Goal: Task Accomplishment & Management: Complete application form

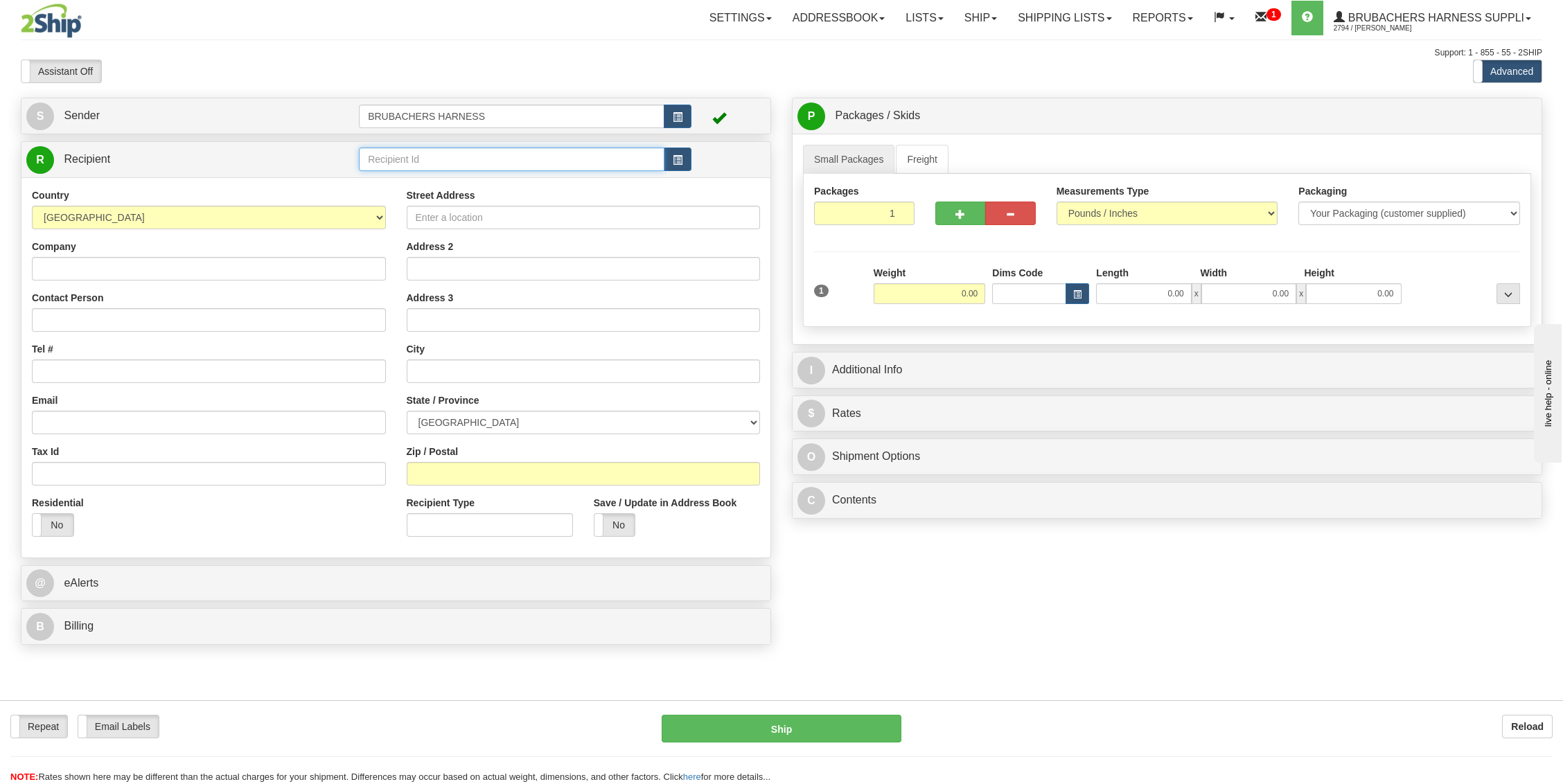
click at [463, 159] on input "text" at bounding box center [511, 159] width 305 height 23
type input "LMTACK"
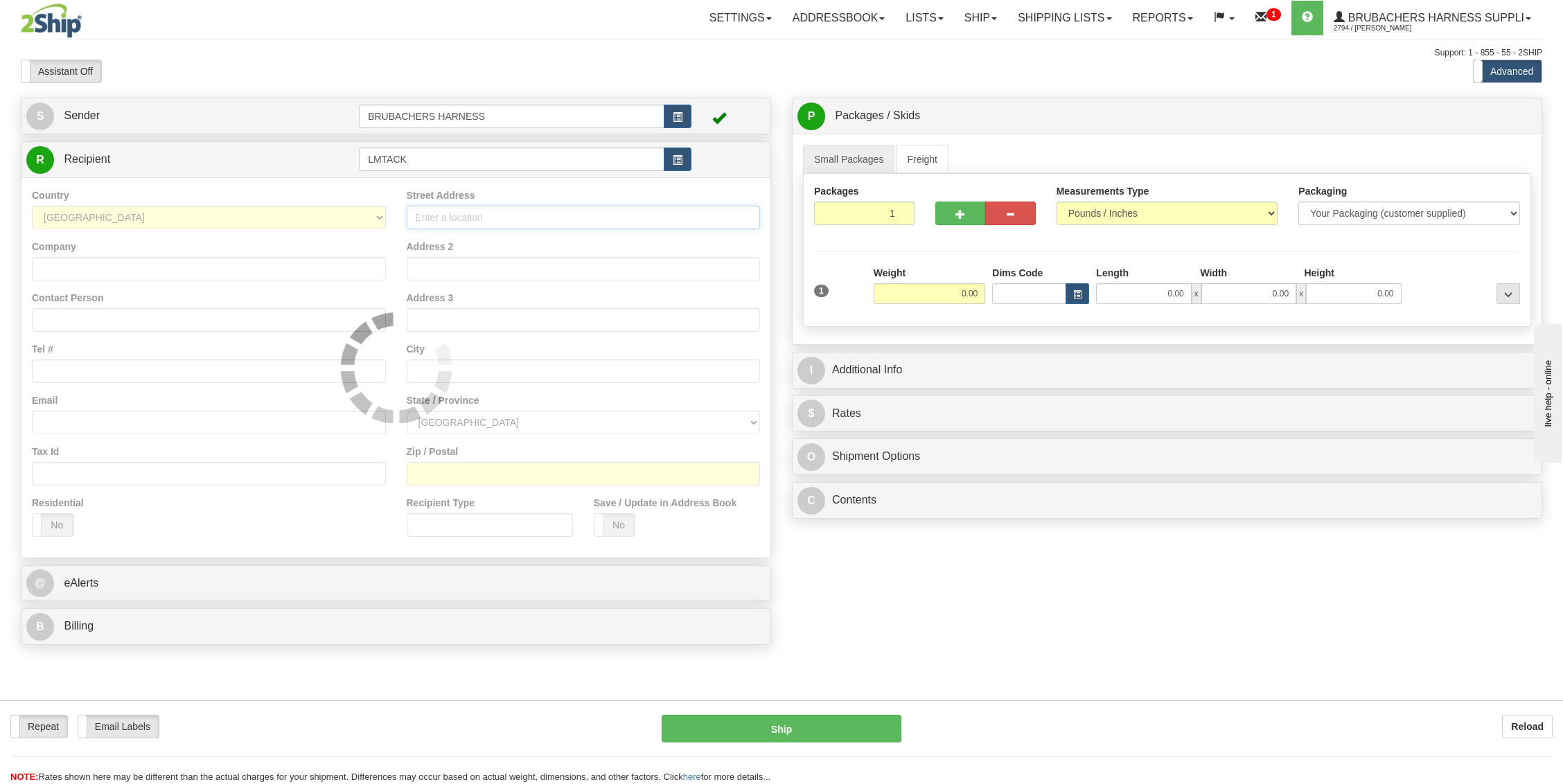
click at [456, 212] on div "Country [GEOGRAPHIC_DATA] [GEOGRAPHIC_DATA] [GEOGRAPHIC_DATA] [GEOGRAPHIC_DATA]…" at bounding box center [396, 367] width 749 height 380
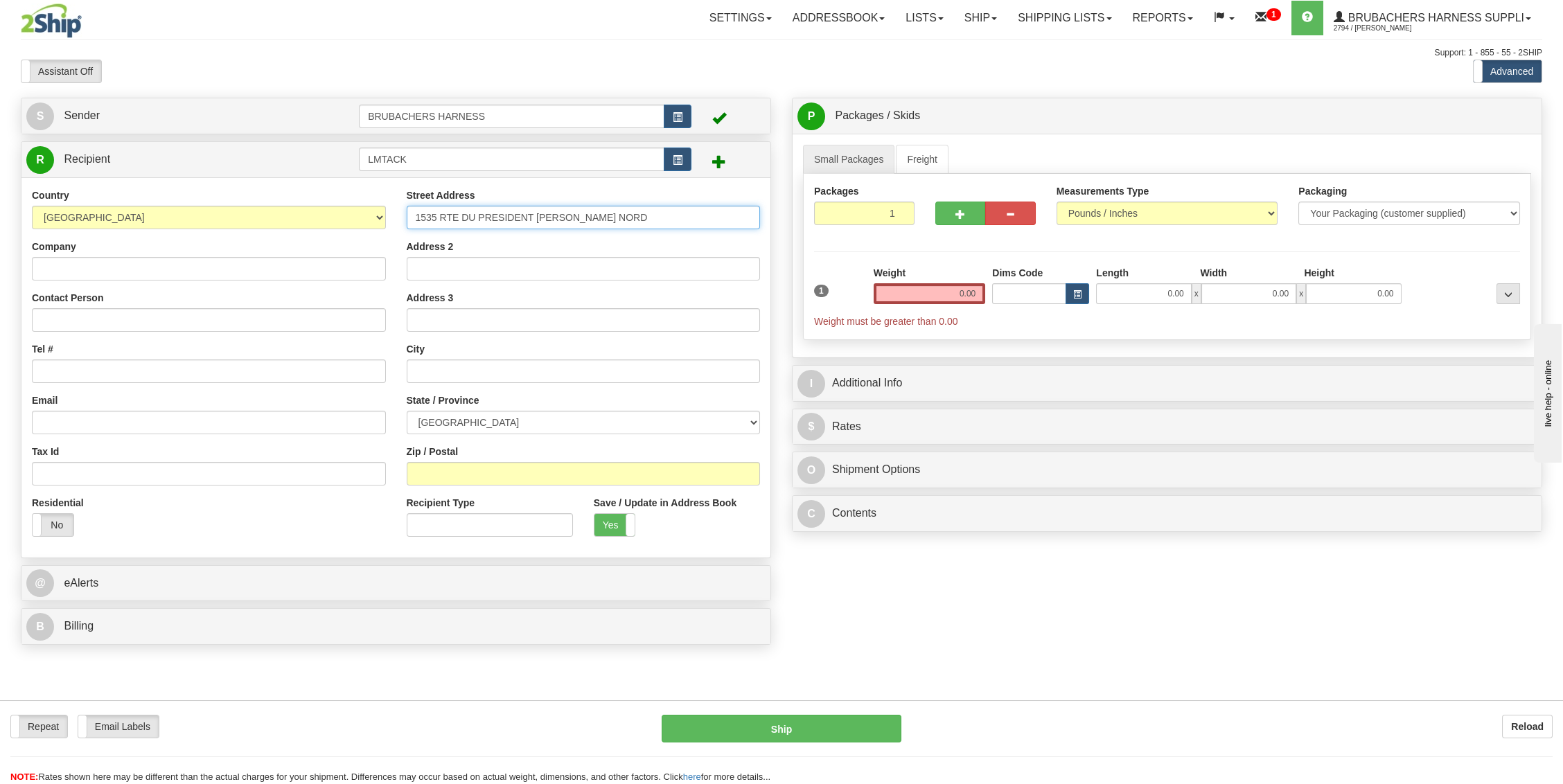
type input "1535 RTE DU PRESIDENT [PERSON_NAME] NORD"
click at [441, 470] on input "Zip / Postal" at bounding box center [583, 474] width 354 height 23
type input "G6E 3N8"
click at [401, 408] on div "Street Address 1535 RTE DU PRESIDENT [PERSON_NAME] NORD Address 2 Address 3 Cit…" at bounding box center [584, 367] width 375 height 359
type input "SAINTE-[PERSON_NAME]"
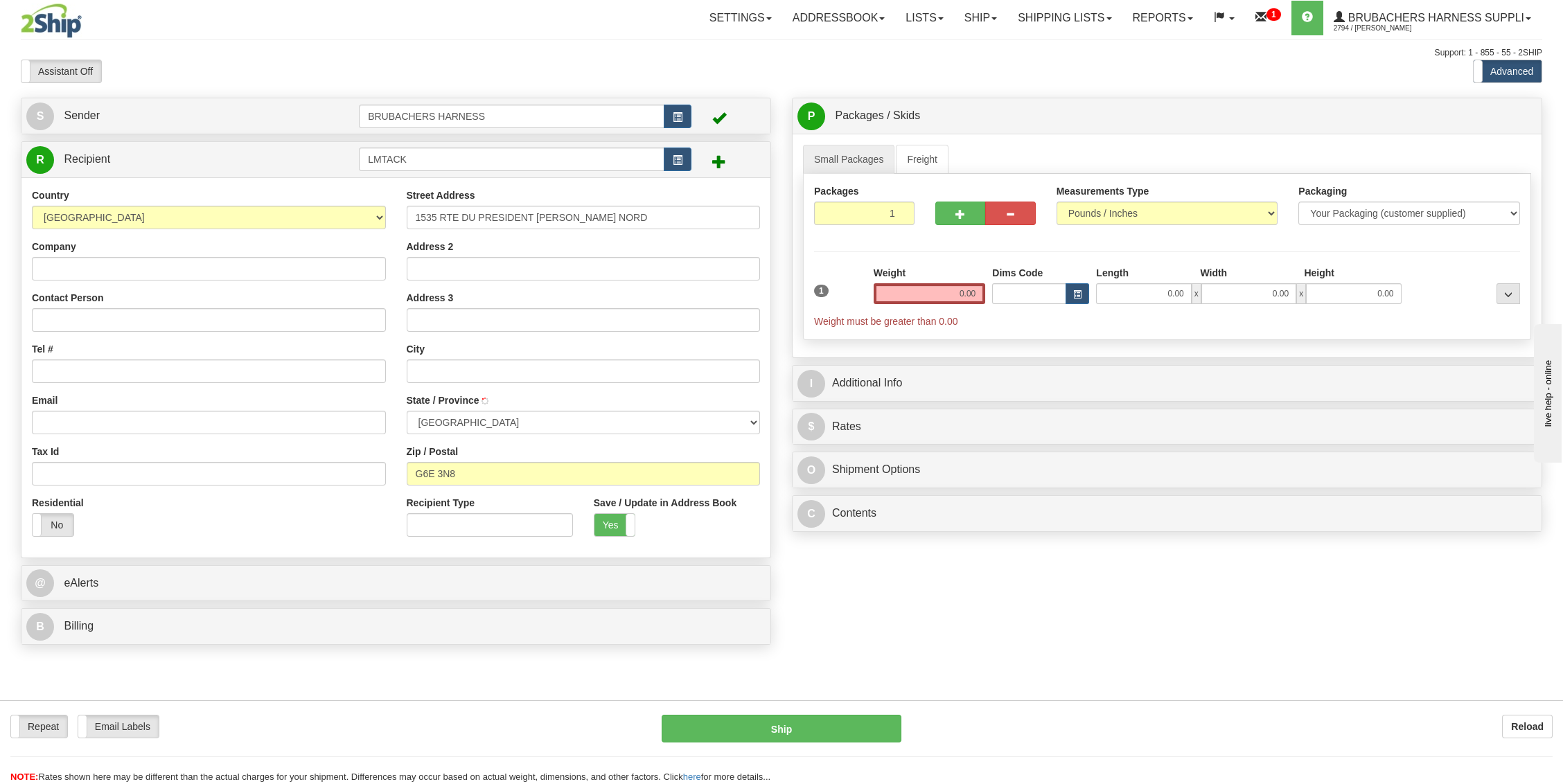
select select "QC"
click at [190, 266] on input "Company" at bounding box center [209, 269] width 354 height 23
type input "[PERSON_NAME] SHOP"
click at [193, 325] on input "Contact Person" at bounding box center [209, 320] width 354 height 23
type input "[PERSON_NAME]"
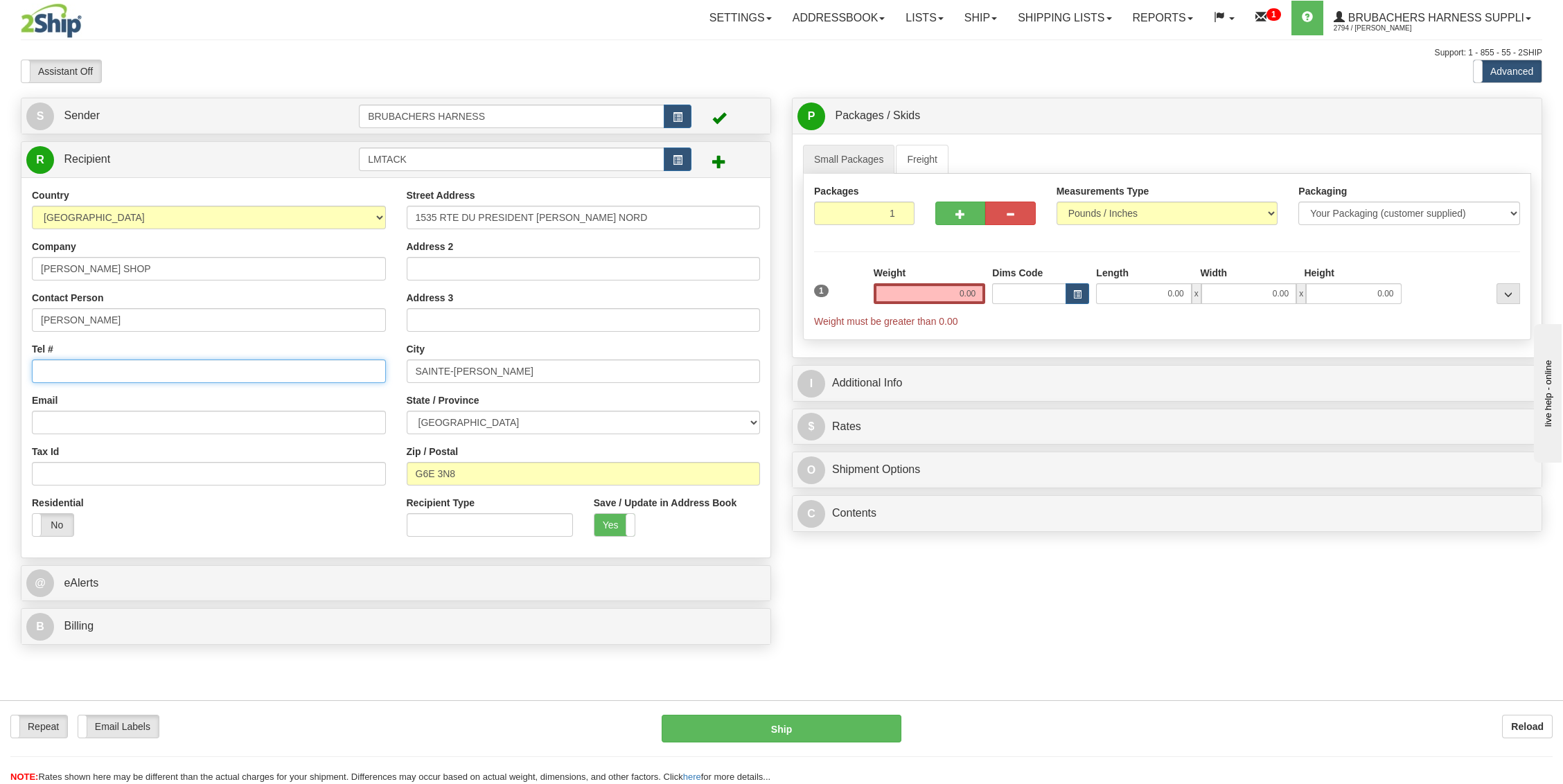
click at [78, 362] on input "Tel #" at bounding box center [209, 371] width 354 height 23
type input "[PHONE_NUMBER]"
click at [176, 411] on input "Email" at bounding box center [209, 422] width 354 height 23
drag, startPoint x: 955, startPoint y: 317, endPoint x: 965, endPoint y: 285, distance: 33.5
click at [965, 285] on input "0.00" at bounding box center [929, 294] width 112 height 20
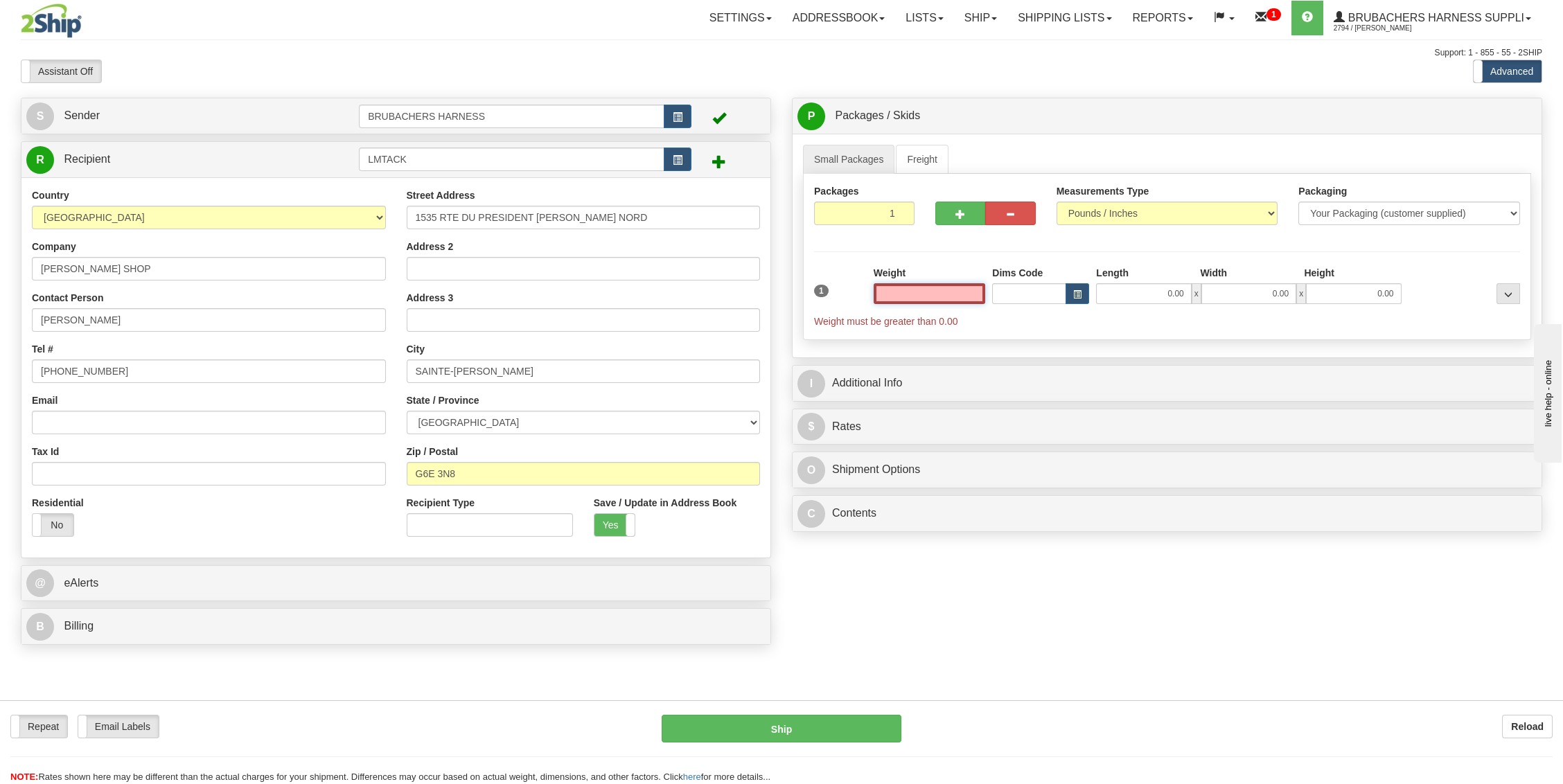
click at [967, 285] on input "text" at bounding box center [929, 294] width 112 height 20
type input "8.00"
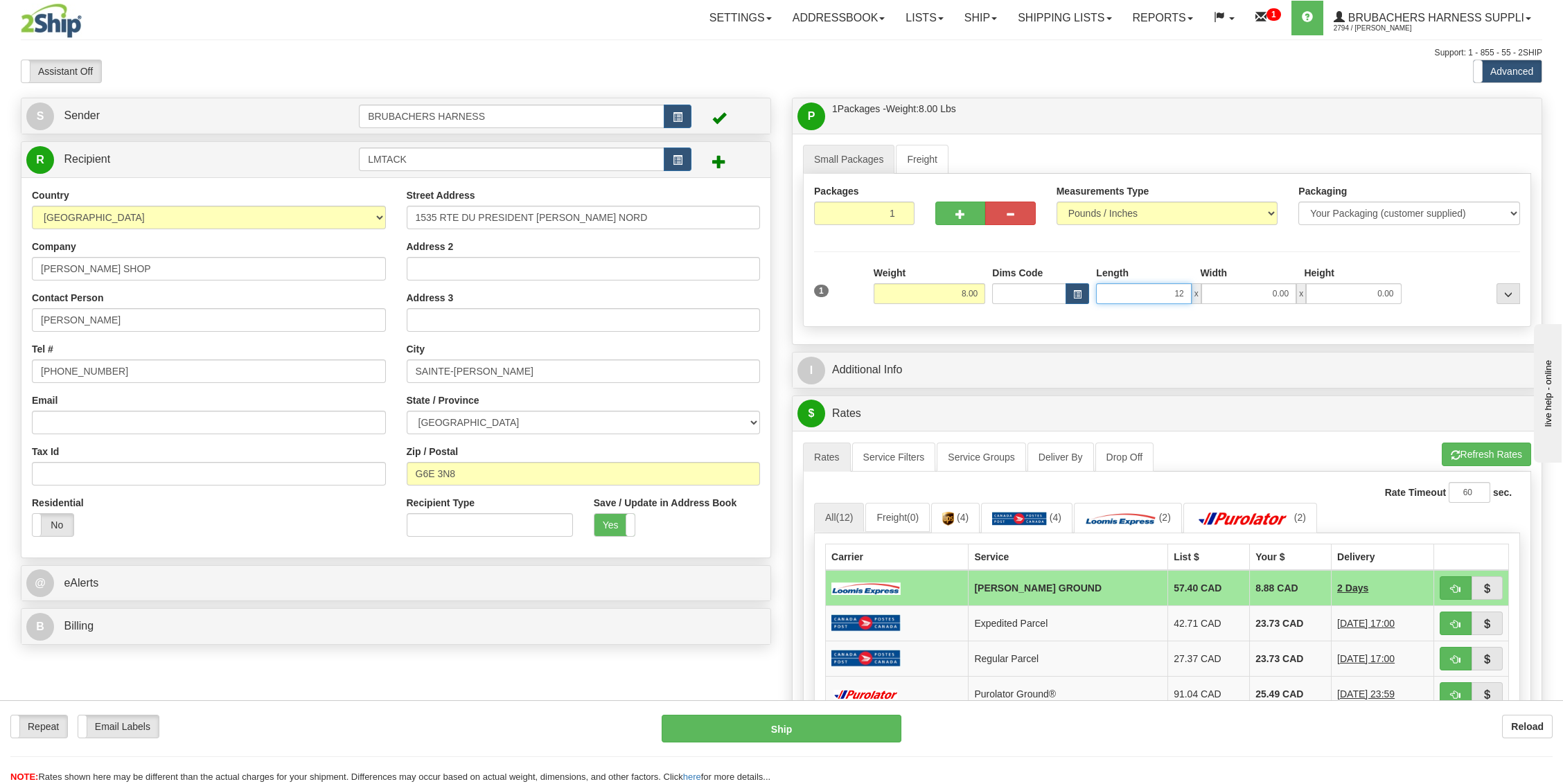
type input "12.00"
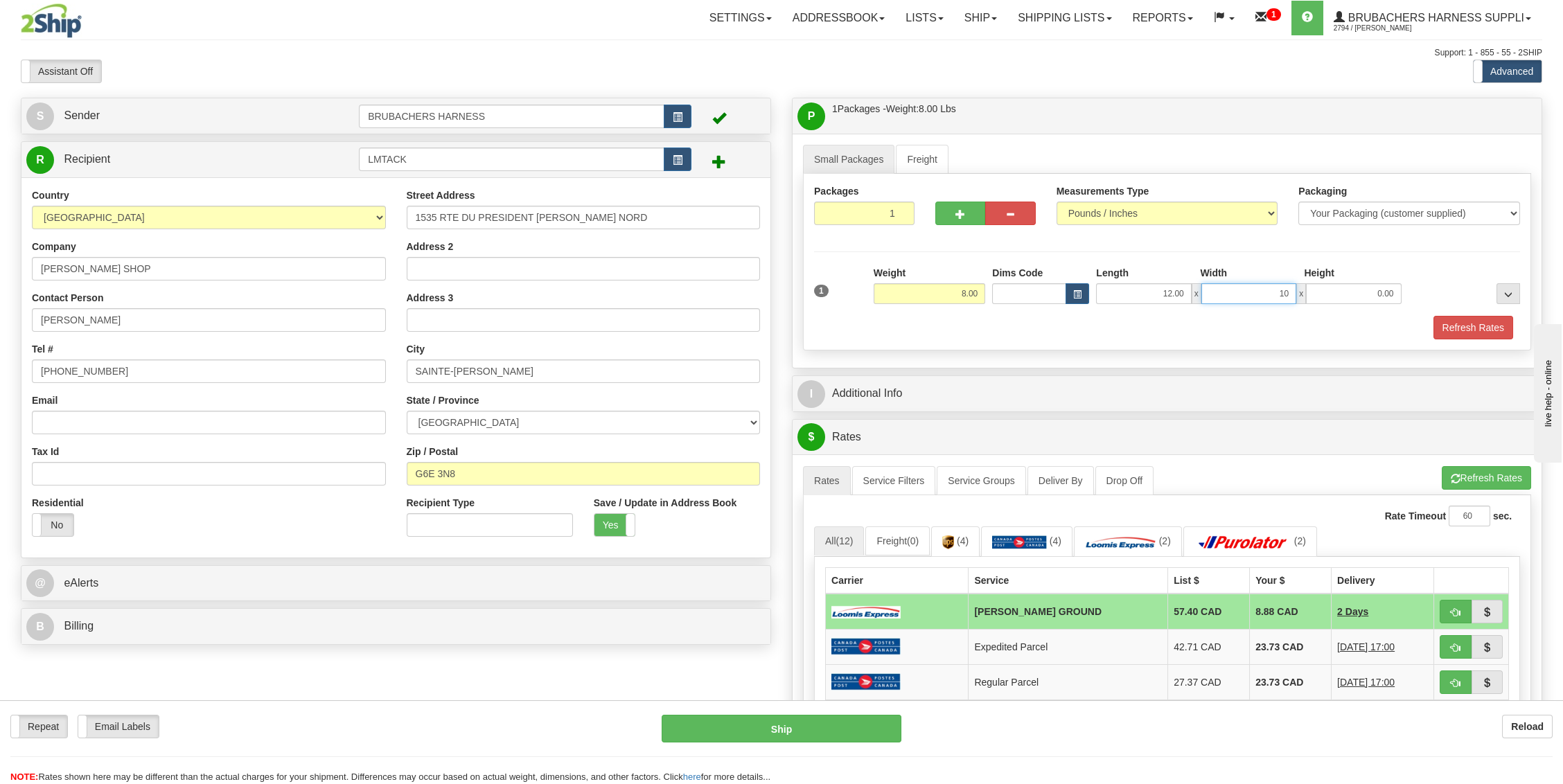
type input "10.00"
type input "8.00"
click at [1466, 326] on button "Refresh Rates" at bounding box center [1473, 327] width 80 height 23
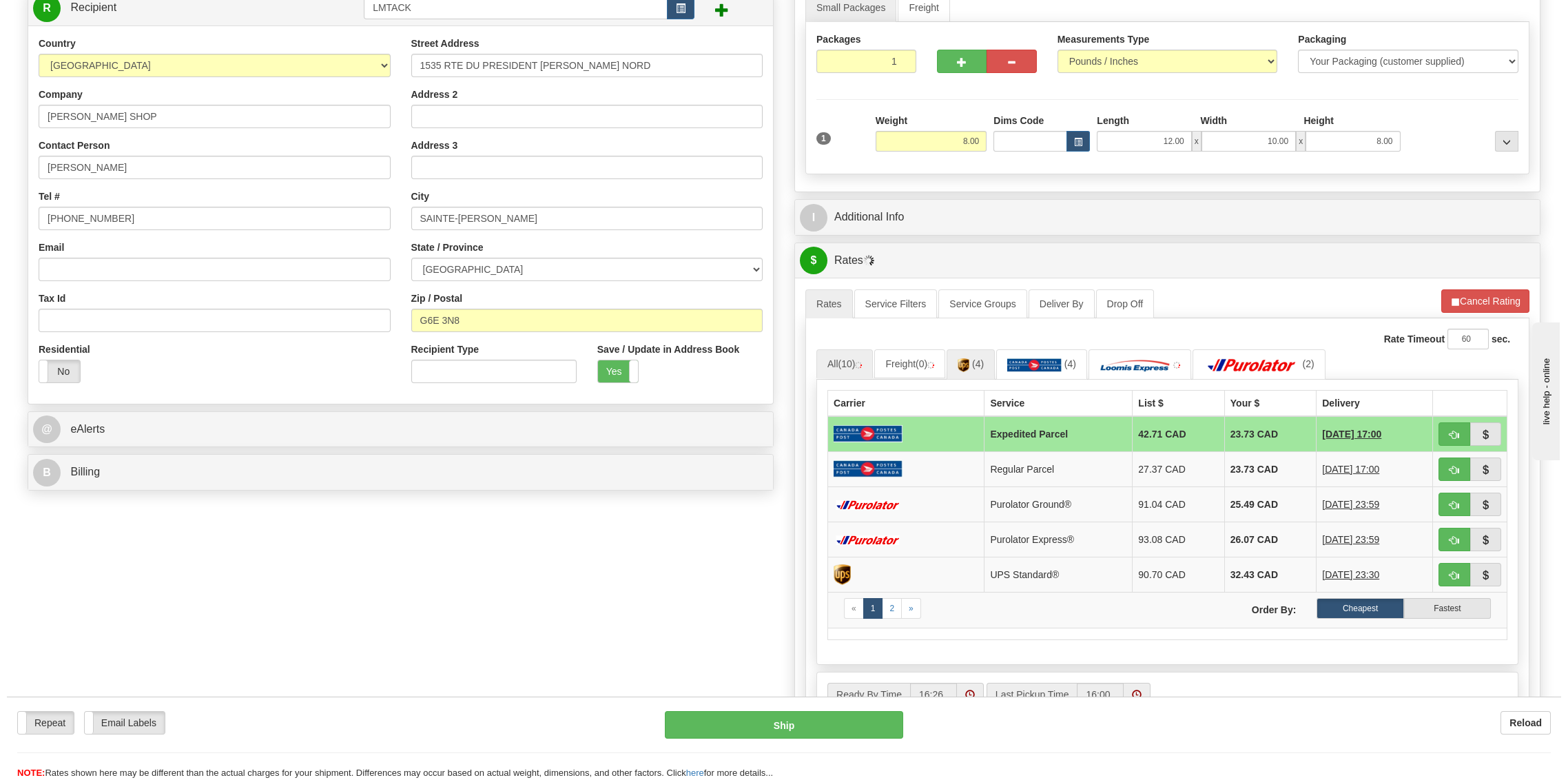
scroll to position [184, 0]
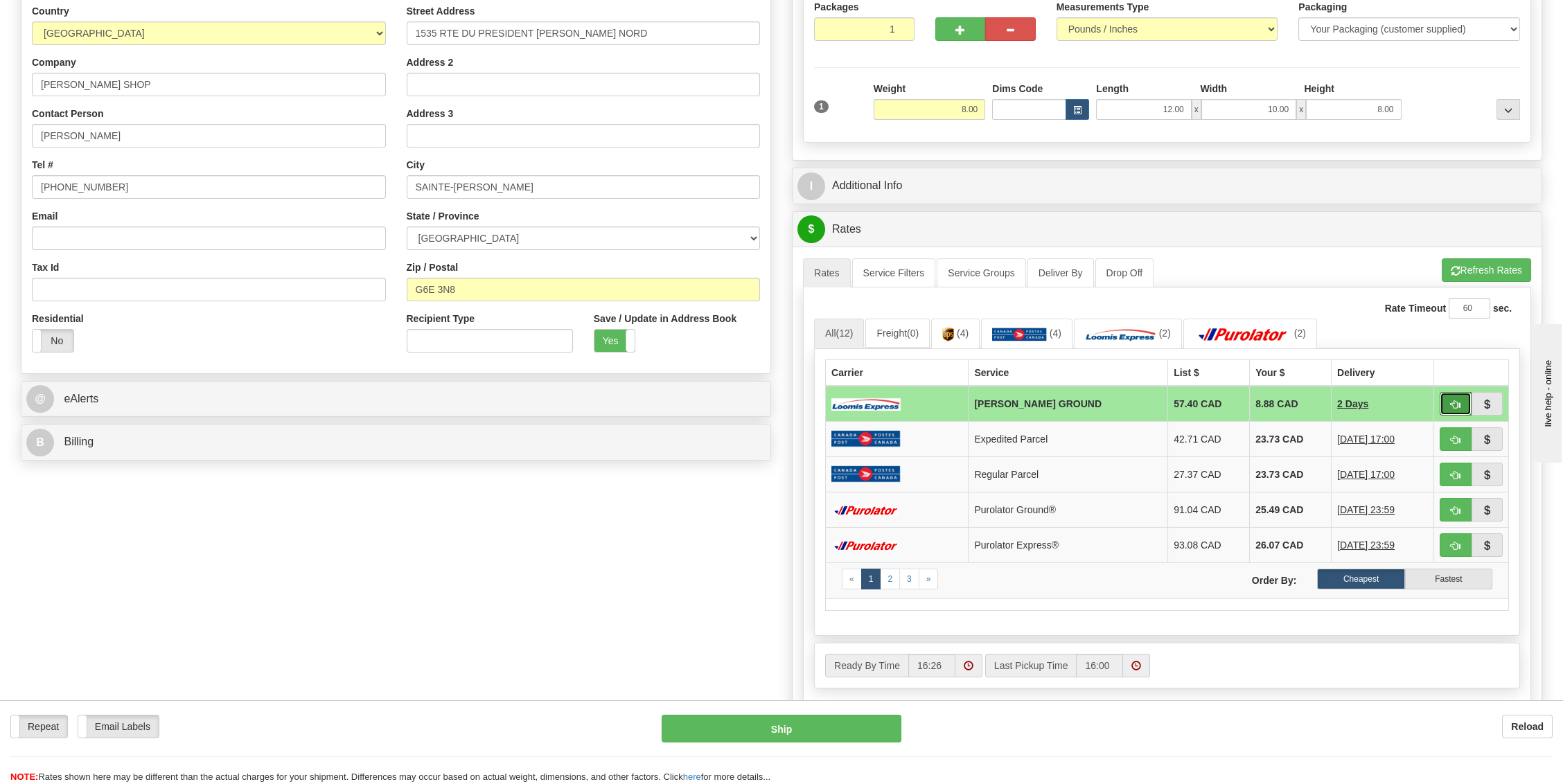
click at [1453, 400] on span "button" at bounding box center [1455, 405] width 10 height 9
type input "DD"
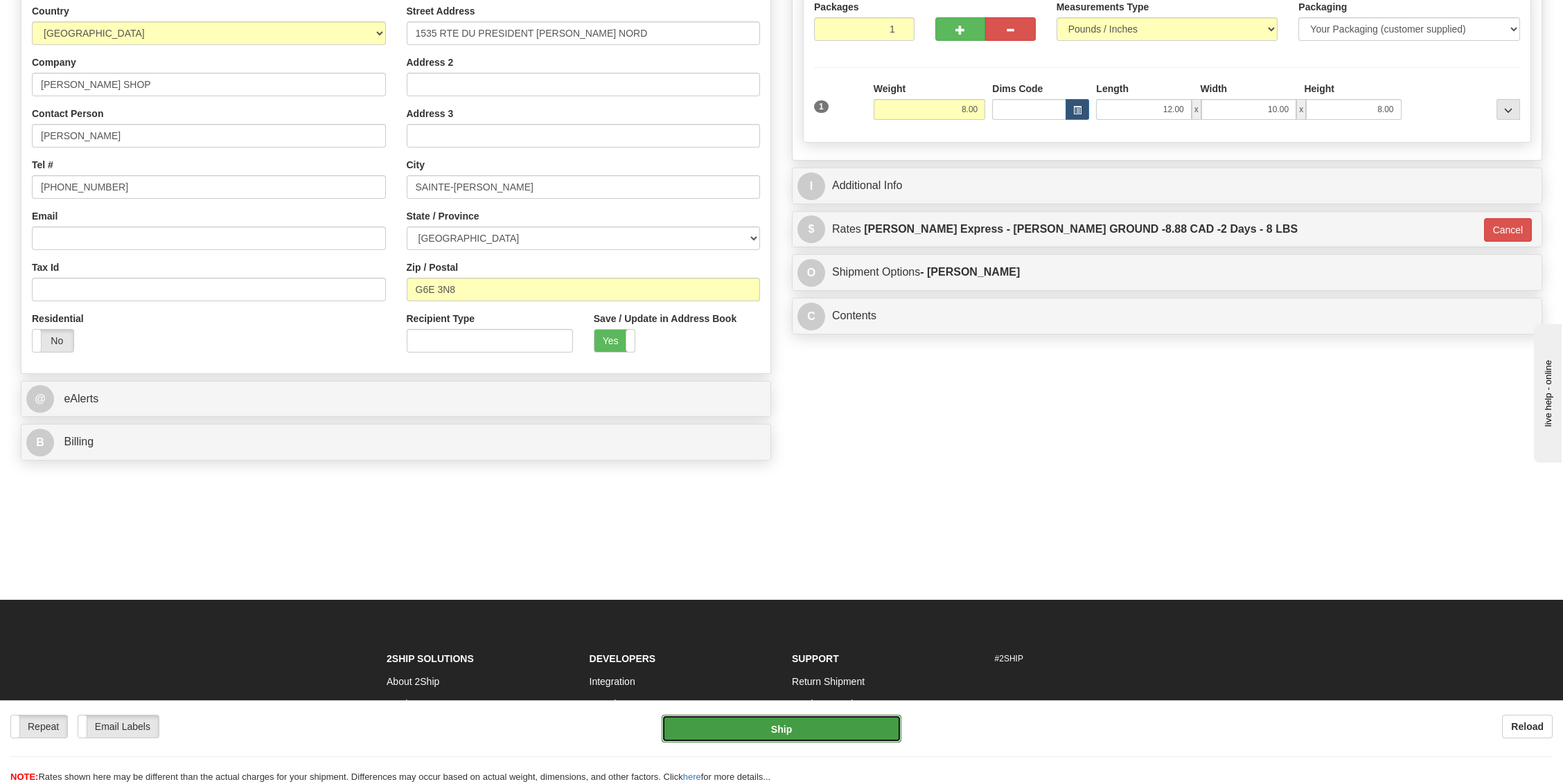
click at [838, 734] on button "Ship" at bounding box center [781, 728] width 240 height 28
